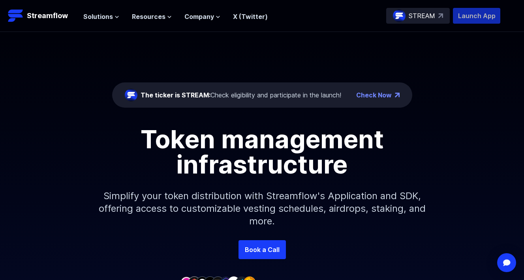
click at [468, 14] on p "Launch App" at bounding box center [476, 16] width 47 height 16
click at [489, 18] on p "Launch App" at bounding box center [476, 16] width 47 height 16
